Goal: Transaction & Acquisition: Purchase product/service

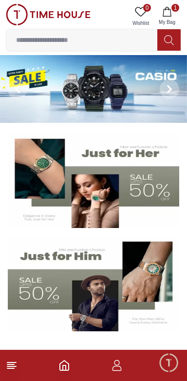
click at [95, 42] on input at bounding box center [81, 40] width 151 height 20
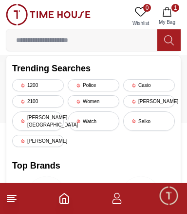
click at [166, 14] on icon "button" at bounding box center [167, 12] width 10 height 10
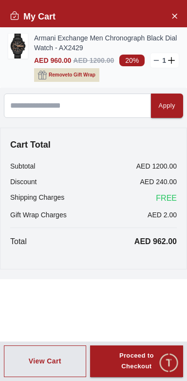
click at [21, 41] on img at bounding box center [18, 46] width 20 height 25
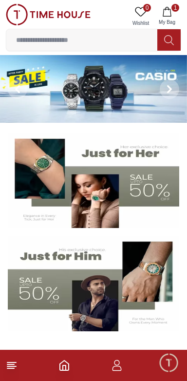
click at [164, 19] on span "My Bag" at bounding box center [167, 22] width 24 height 7
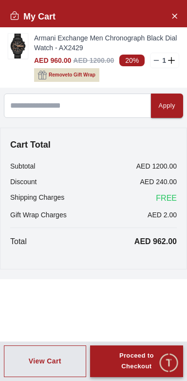
click at [137, 367] on div "Proceed to Checkout" at bounding box center [137, 362] width 58 height 22
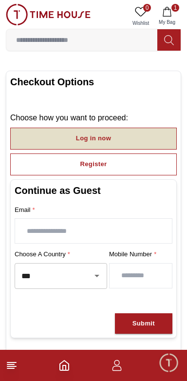
click at [122, 133] on button "Log in now" at bounding box center [93, 139] width 167 height 22
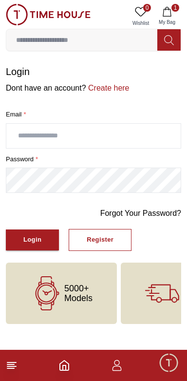
click at [96, 131] on input "text" at bounding box center [93, 136] width 175 height 24
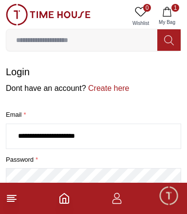
type input "**********"
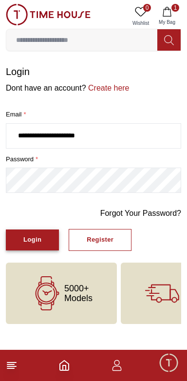
click at [36, 236] on div "Login" at bounding box center [32, 240] width 18 height 11
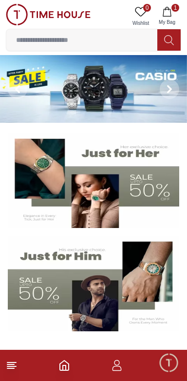
click at [170, 12] on icon "button" at bounding box center [167, 12] width 10 height 10
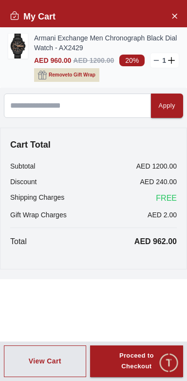
click at [21, 42] on img at bounding box center [18, 46] width 20 height 25
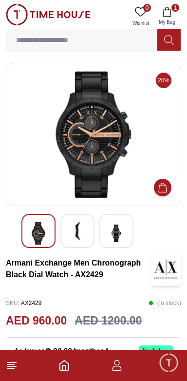
click at [81, 232] on img at bounding box center [78, 231] width 18 height 18
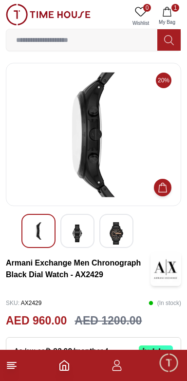
click at [112, 233] on img at bounding box center [117, 233] width 18 height 22
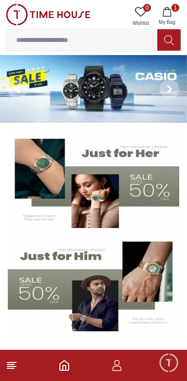
click at [96, 204] on img at bounding box center [94, 181] width 172 height 96
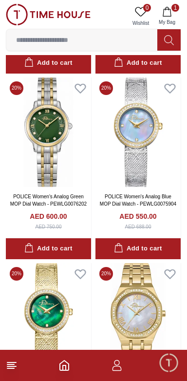
scroll to position [394, 0]
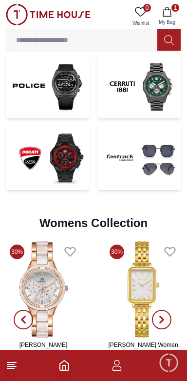
scroll to position [2187, 0]
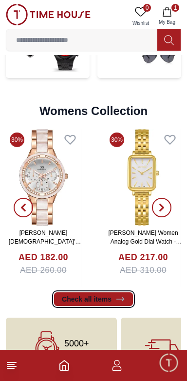
click at [109, 293] on link "Check all items" at bounding box center [93, 300] width 79 height 14
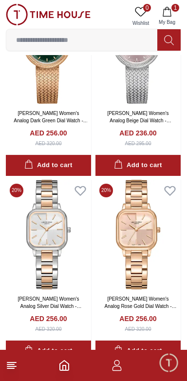
scroll to position [2891, 0]
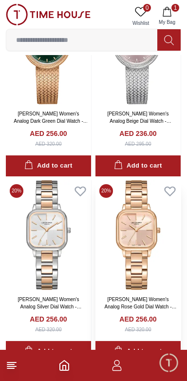
click at [156, 297] on link "[PERSON_NAME] Women's Analog Rose Gold Dial Watch - LC08134.410" at bounding box center [140, 307] width 72 height 20
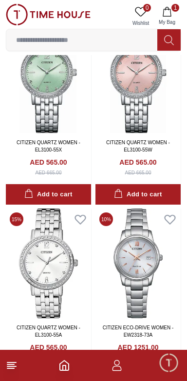
scroll to position [5285, 0]
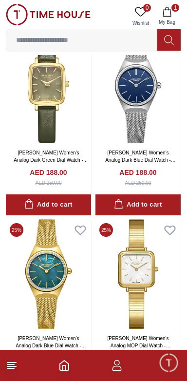
scroll to position [9933, 0]
